Goal: Navigation & Orientation: Find specific page/section

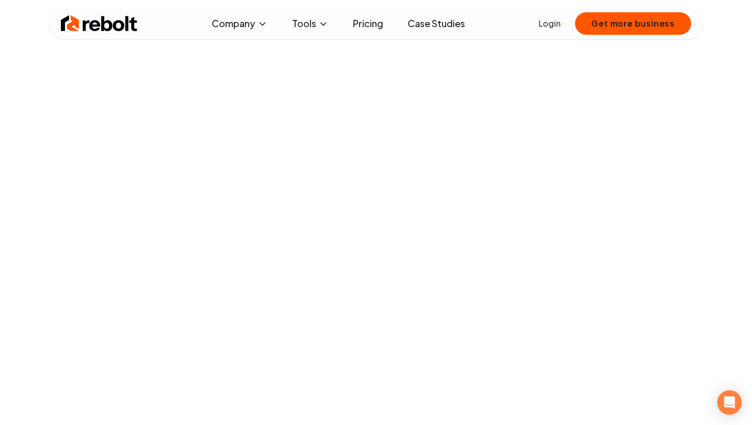
scroll to position [215, 0]
click at [218, 111] on span "Jobs" at bounding box center [216, 109] width 18 height 12
click at [253, 26] on button "Company" at bounding box center [240, 23] width 72 height 20
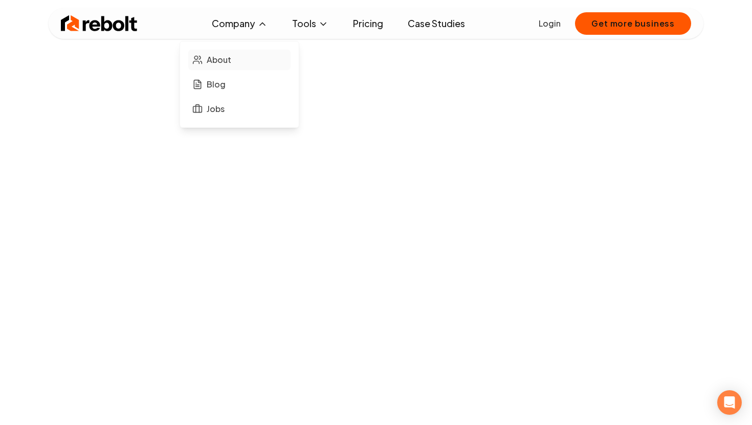
click at [218, 65] on span "About" at bounding box center [219, 60] width 25 height 12
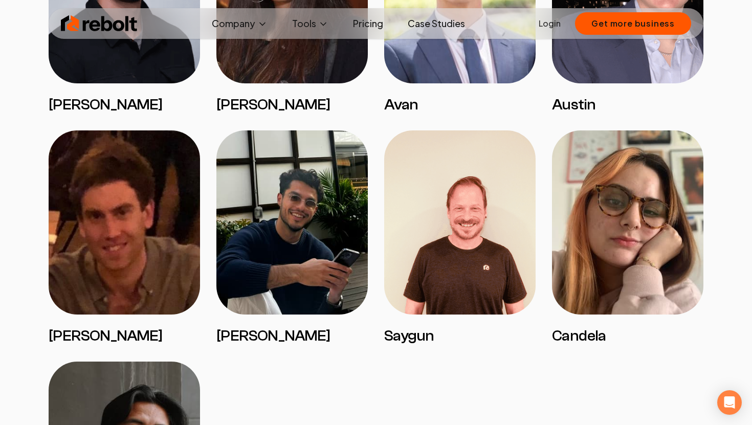
scroll to position [1920, 0]
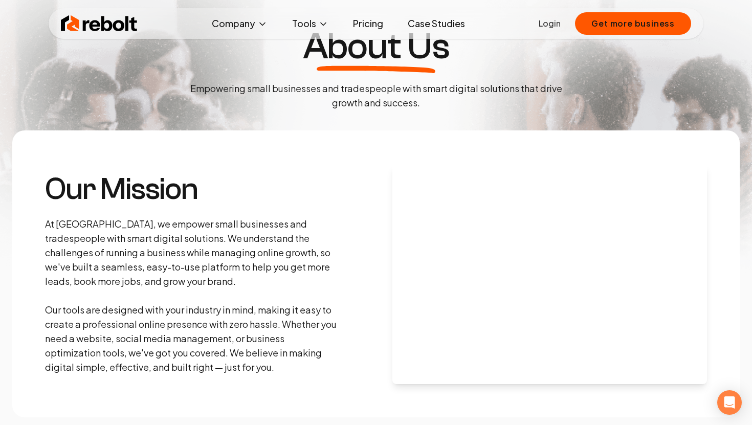
scroll to position [53, 0]
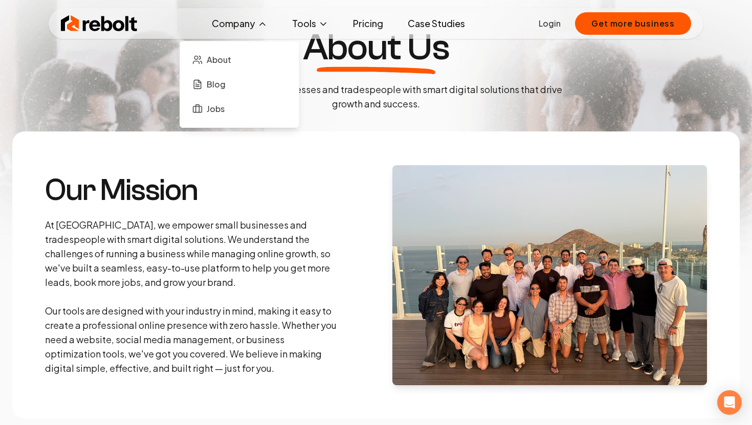
click at [254, 16] on button "Company" at bounding box center [240, 23] width 72 height 20
click at [223, 80] on span "Blog" at bounding box center [216, 84] width 19 height 12
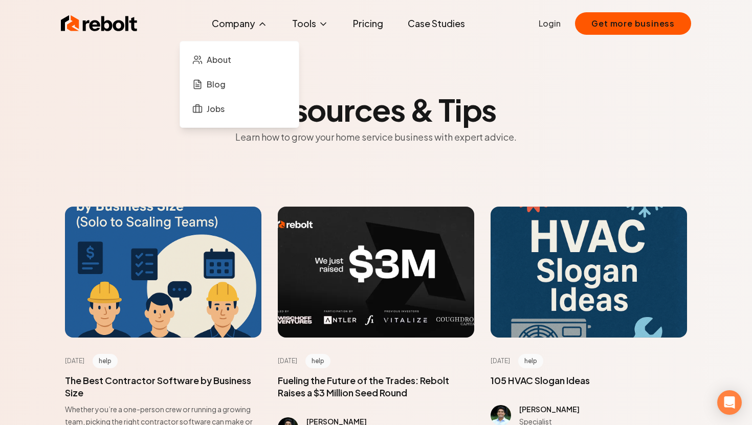
click at [248, 18] on button "Company" at bounding box center [240, 23] width 72 height 20
click at [229, 105] on link "Jobs" at bounding box center [239, 109] width 102 height 20
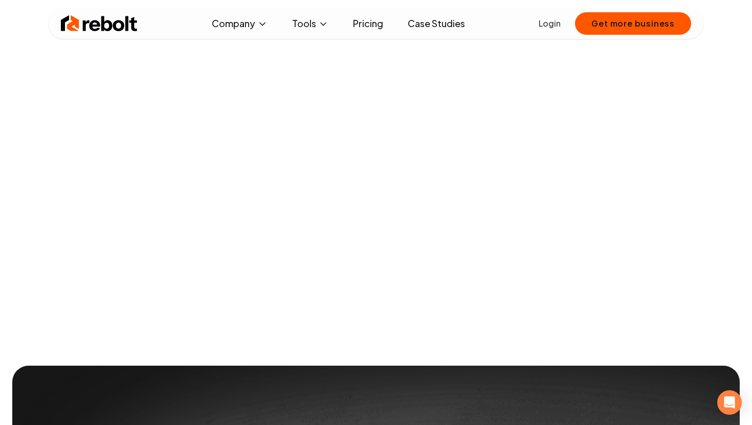
scroll to position [151, 0]
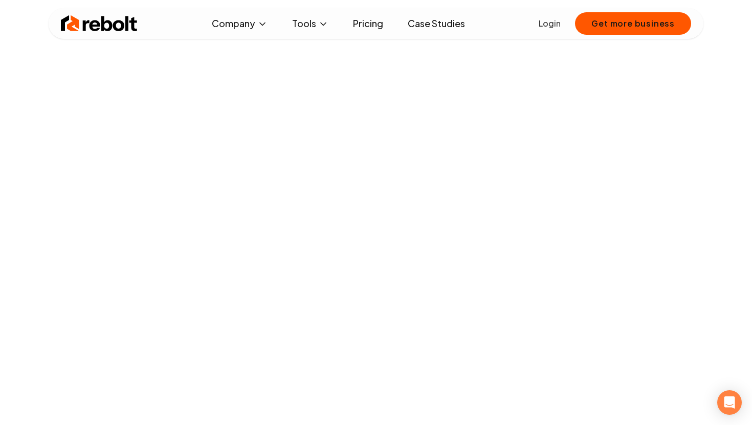
scroll to position [563, 0]
click at [248, 32] on button "Company" at bounding box center [240, 23] width 72 height 20
click at [225, 56] on span "About" at bounding box center [219, 60] width 25 height 12
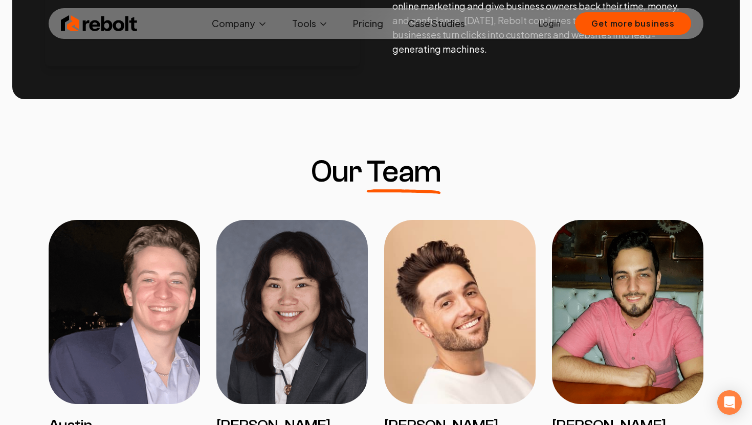
scroll to position [667, 0]
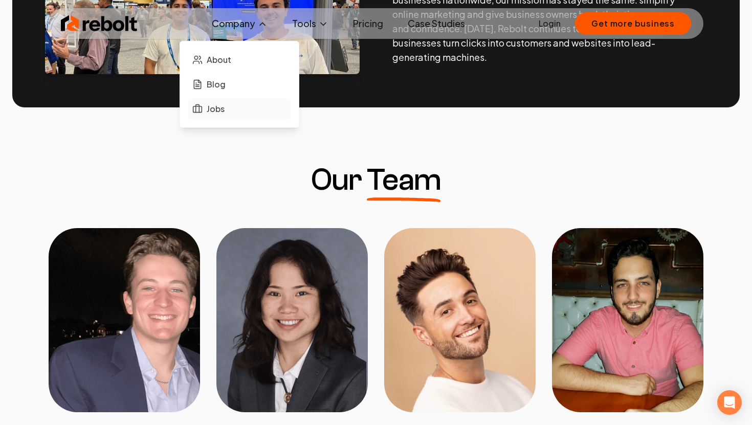
click at [209, 111] on span "Jobs" at bounding box center [216, 109] width 18 height 12
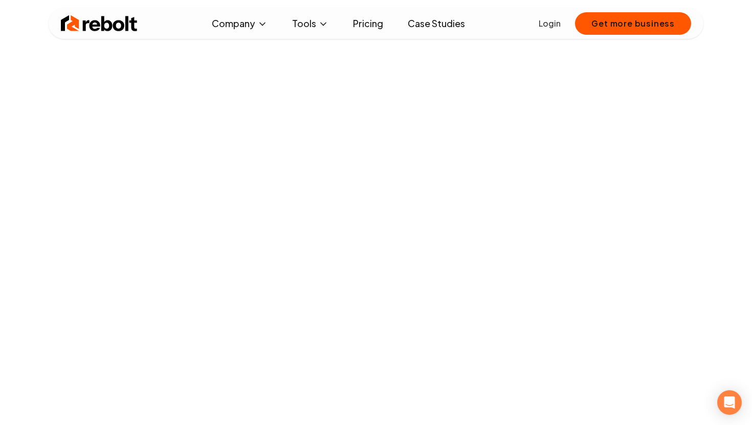
scroll to position [41, 0]
click at [439, 24] on link "Case Studies" at bounding box center [436, 23] width 74 height 20
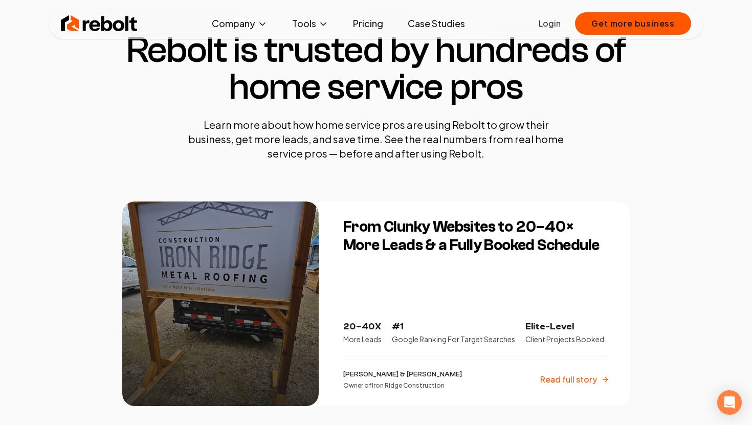
scroll to position [70, 0]
